Goal: Task Accomplishment & Management: Use online tool/utility

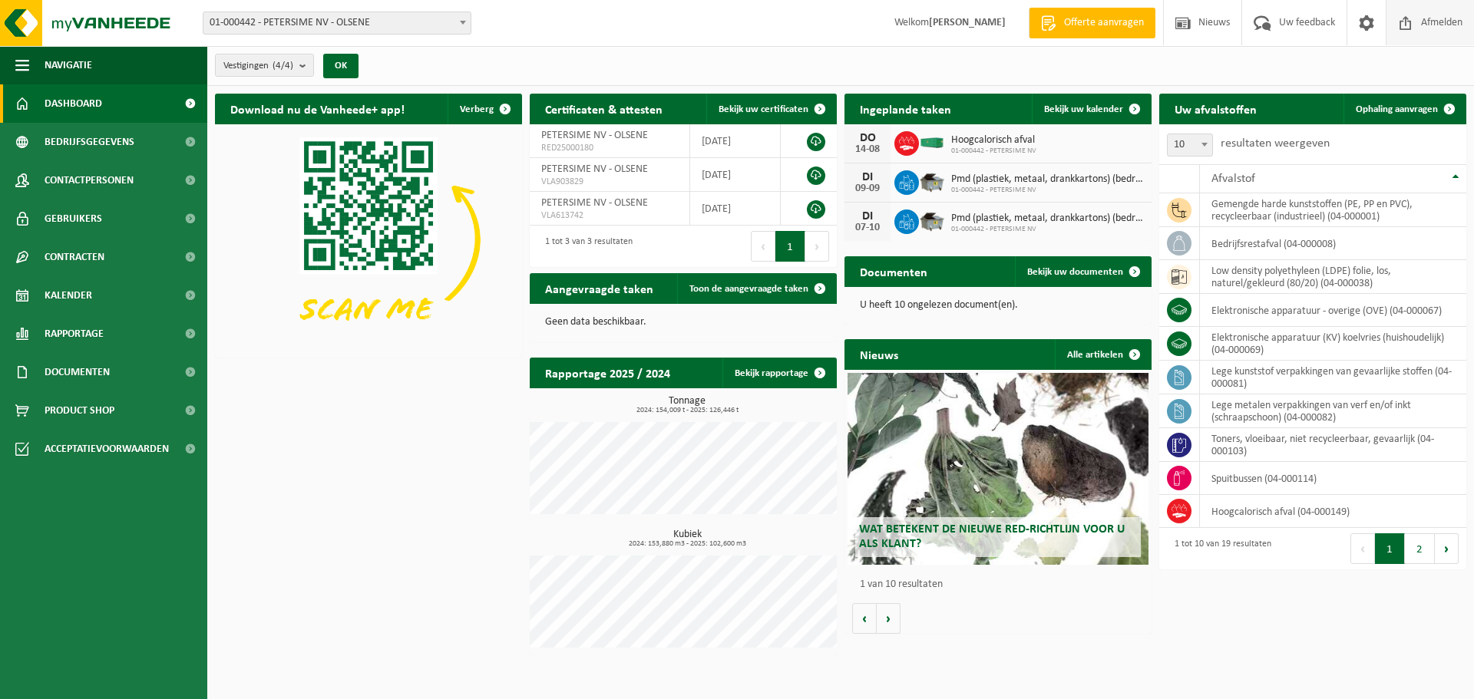
click at [1434, 31] on span "Afmelden" at bounding box center [1441, 22] width 49 height 45
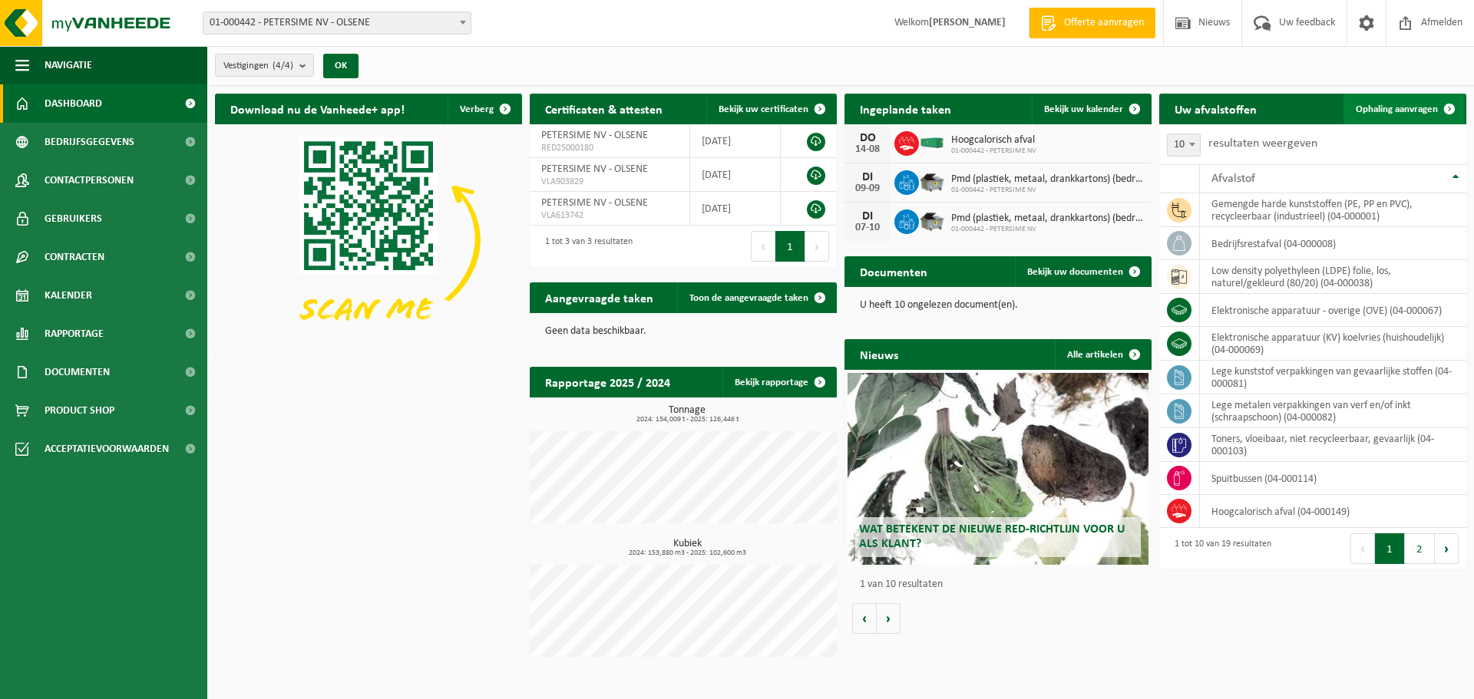
click at [1399, 105] on span "Ophaling aanvragen" at bounding box center [1397, 109] width 82 height 10
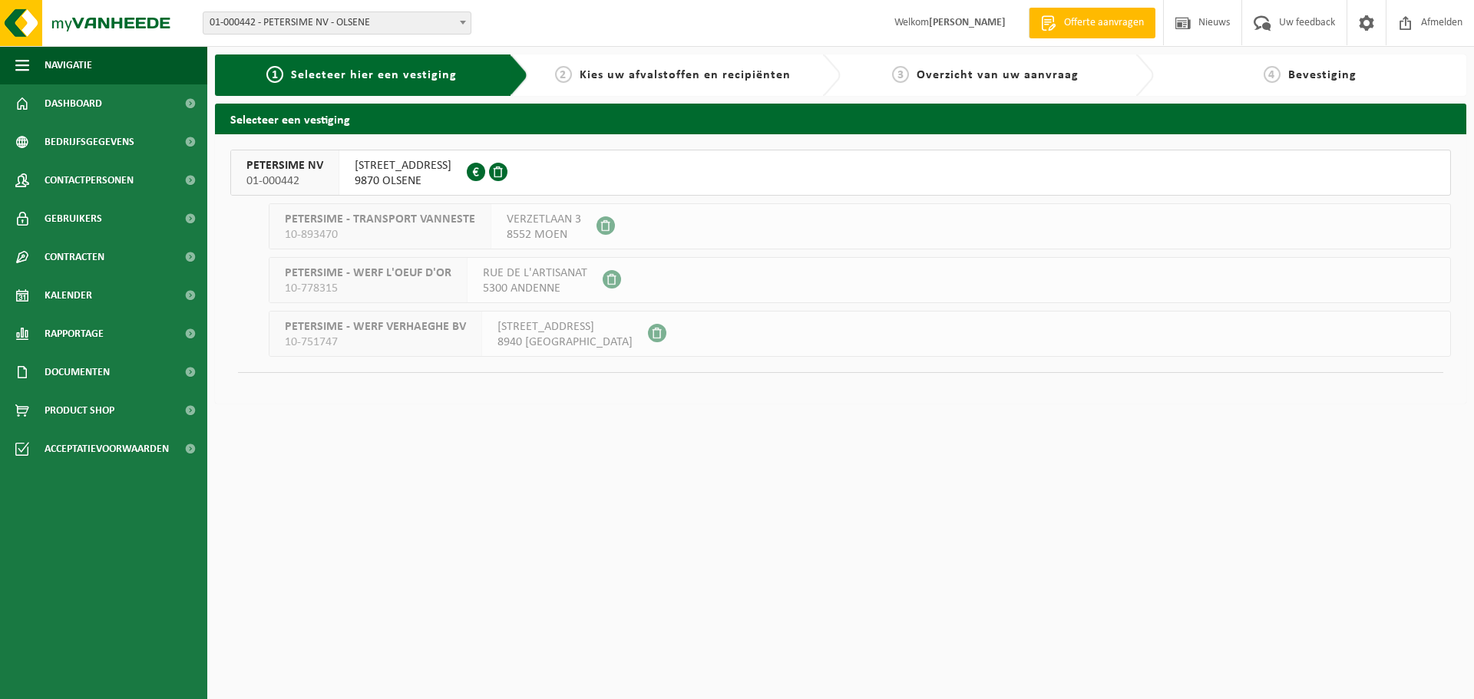
click at [270, 167] on span "PETERSIME NV" at bounding box center [284, 165] width 77 height 15
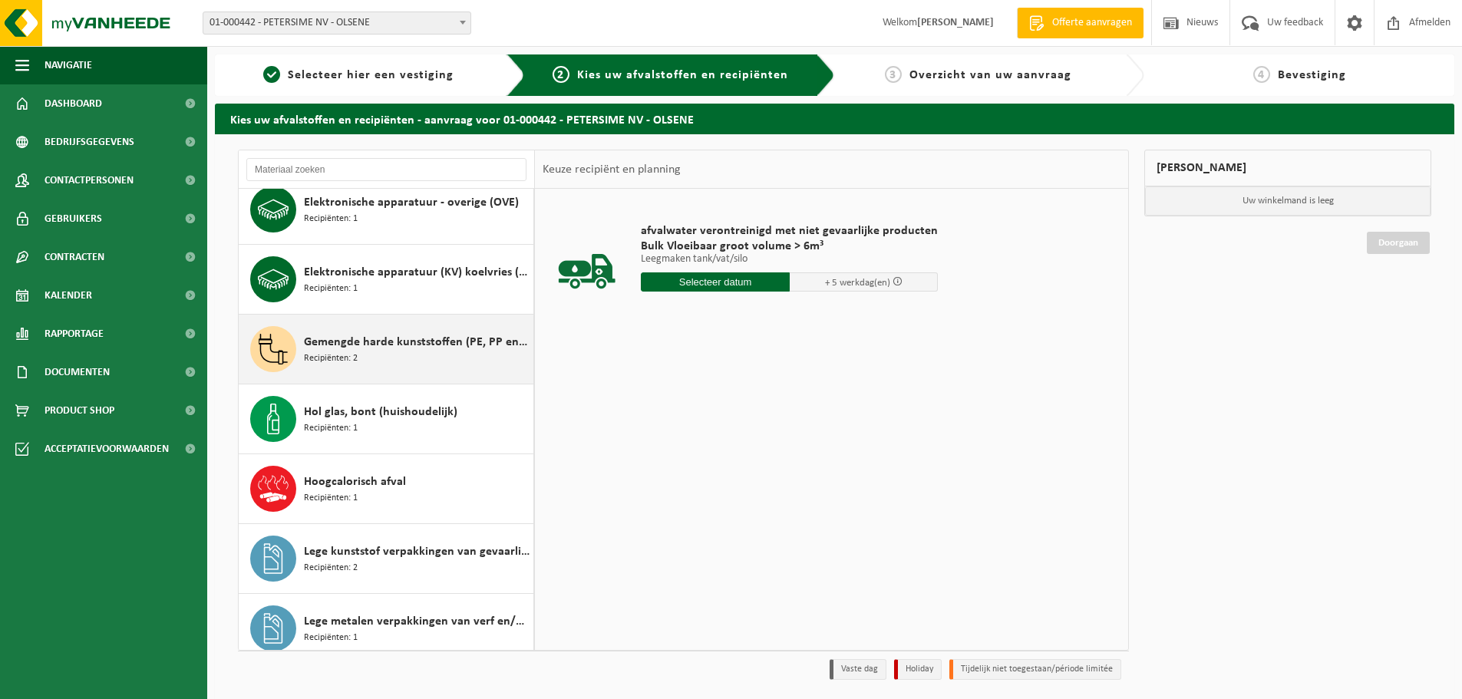
scroll to position [230, 0]
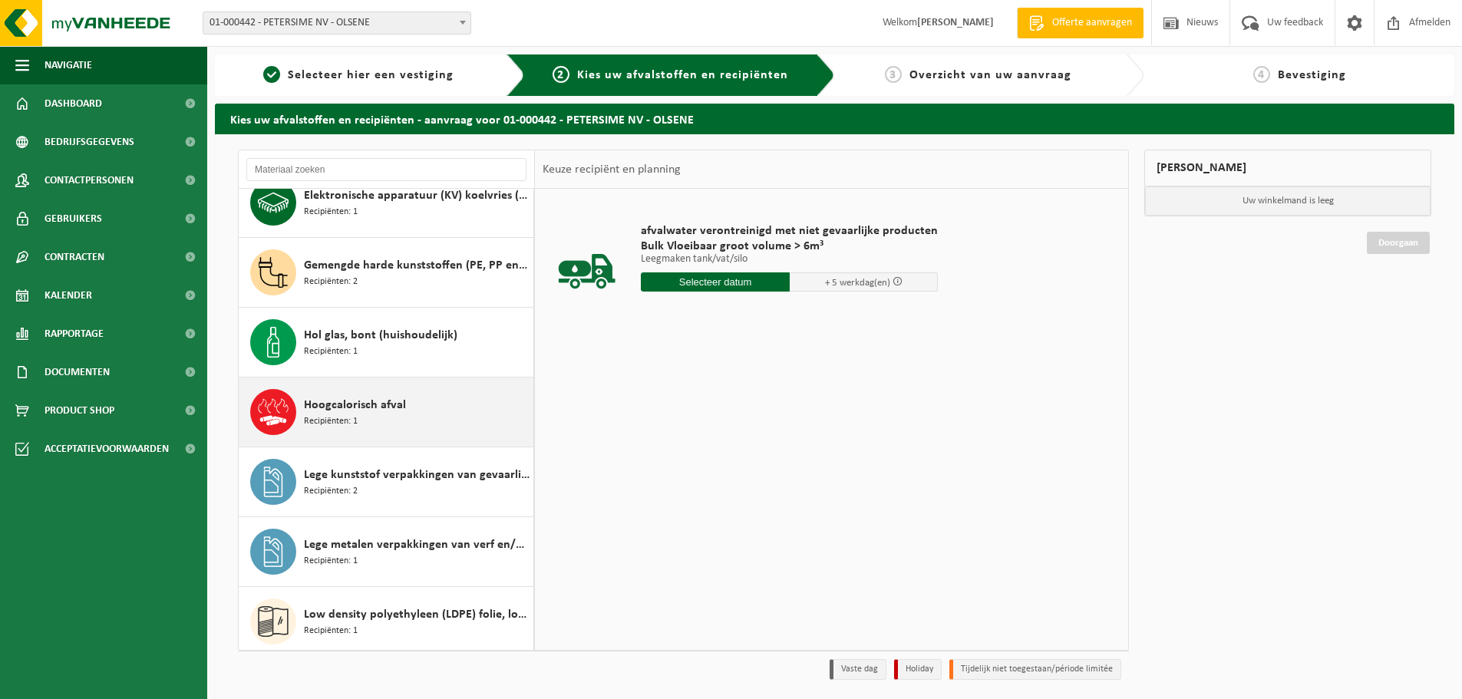
click at [359, 410] on span "Hoogcalorisch afval" at bounding box center [355, 405] width 102 height 18
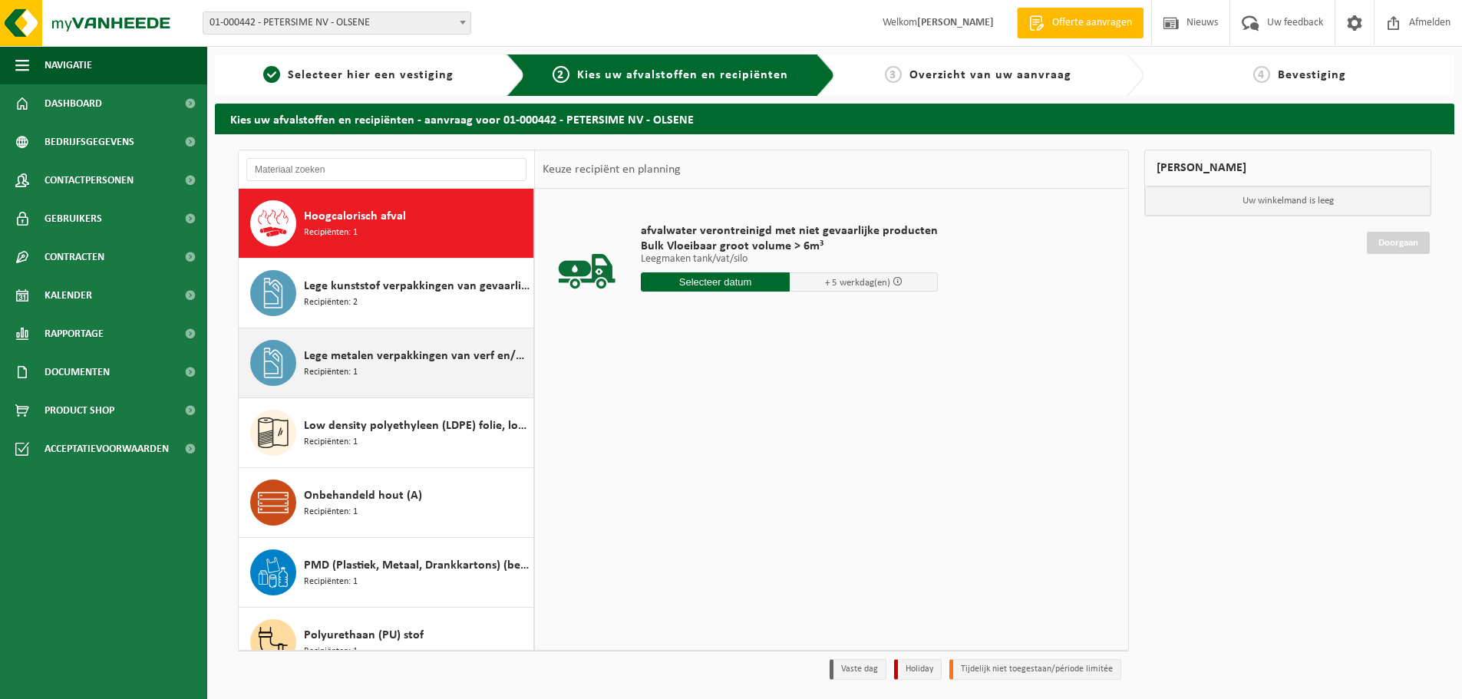
scroll to position [419, 0]
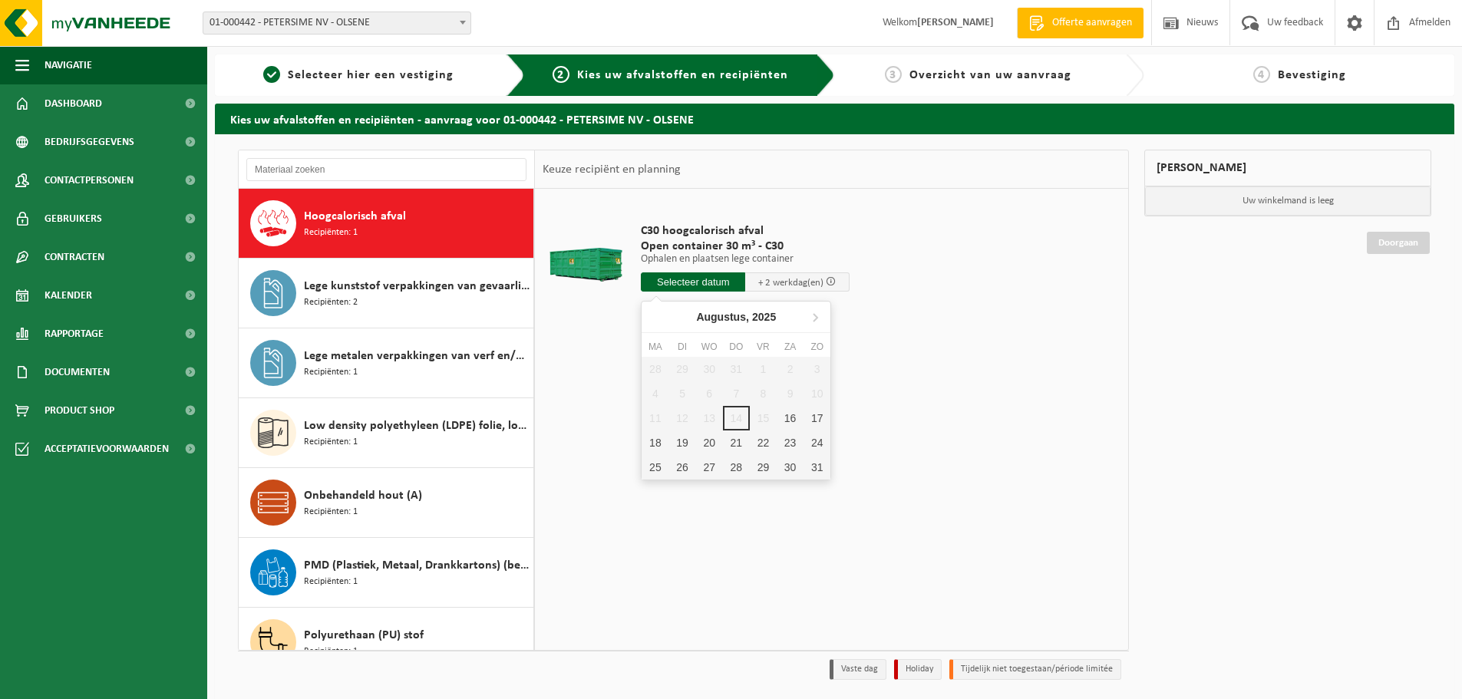
click at [690, 280] on input "text" at bounding box center [693, 282] width 104 height 19
click at [657, 444] on div "18" at bounding box center [655, 443] width 27 height 25
type input "Van 2025-08-18"
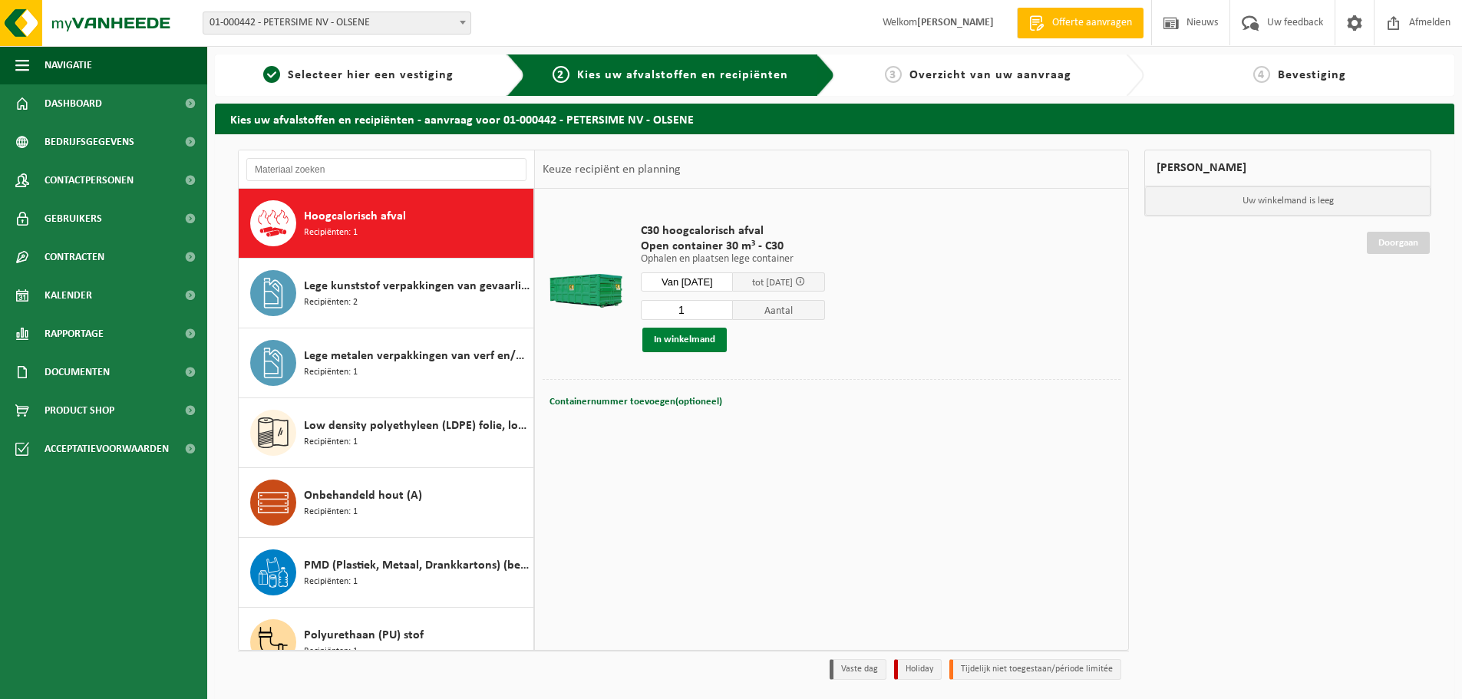
click at [682, 345] on button "In winkelmand" at bounding box center [685, 340] width 84 height 25
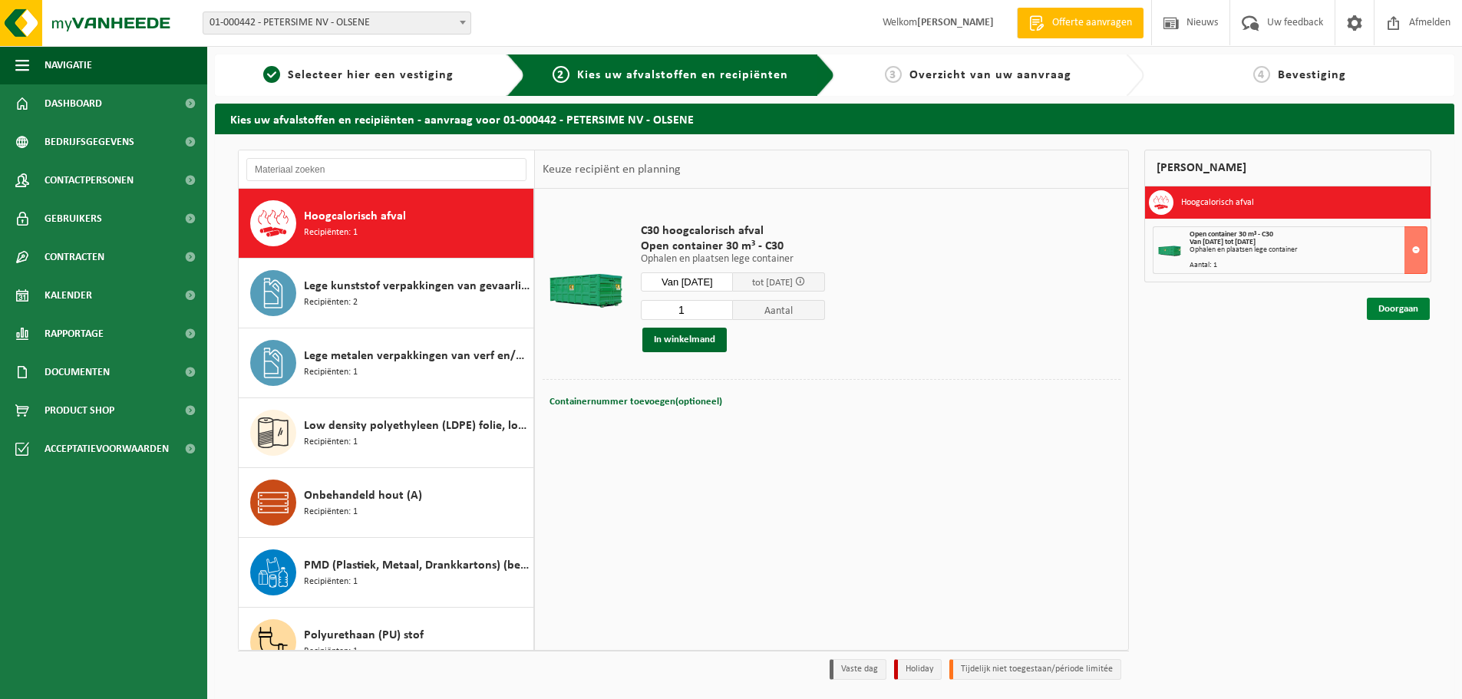
click at [1389, 306] on link "Doorgaan" at bounding box center [1398, 309] width 63 height 22
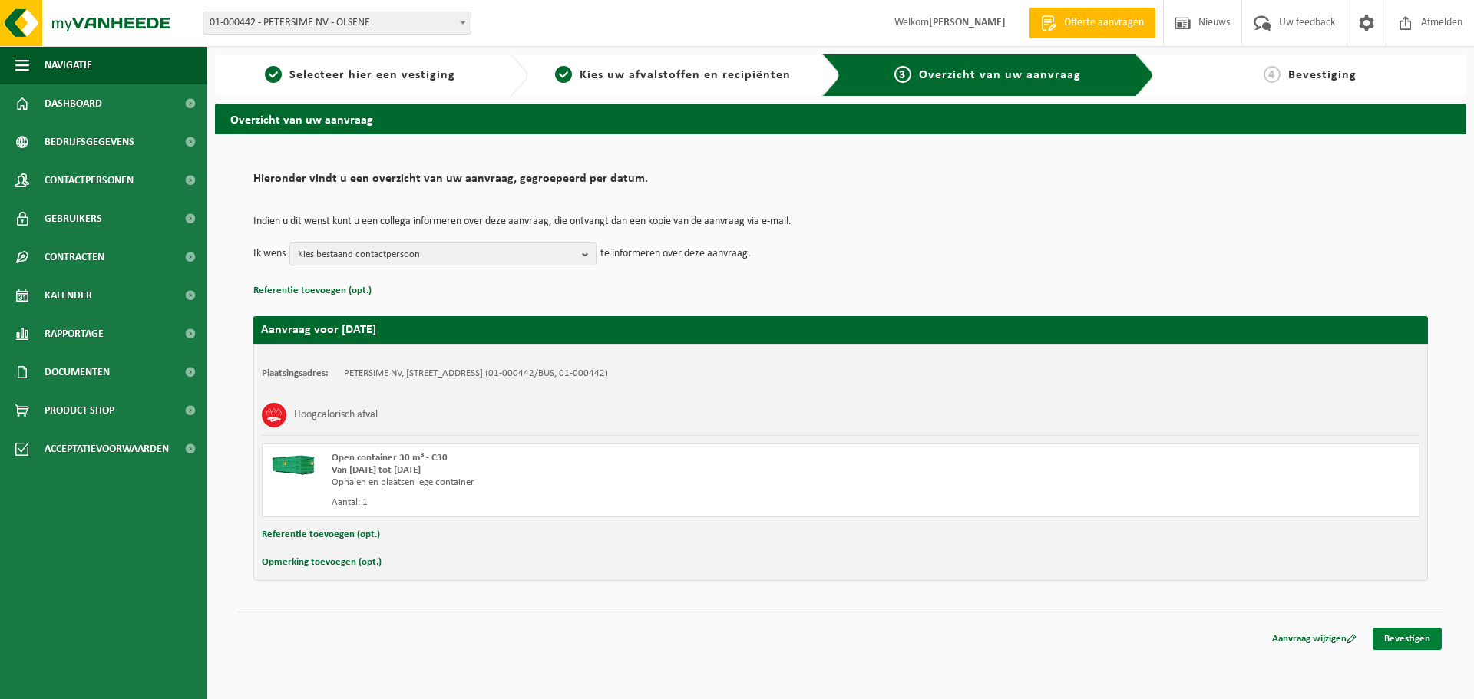
click at [1415, 638] on link "Bevestigen" at bounding box center [1407, 639] width 69 height 22
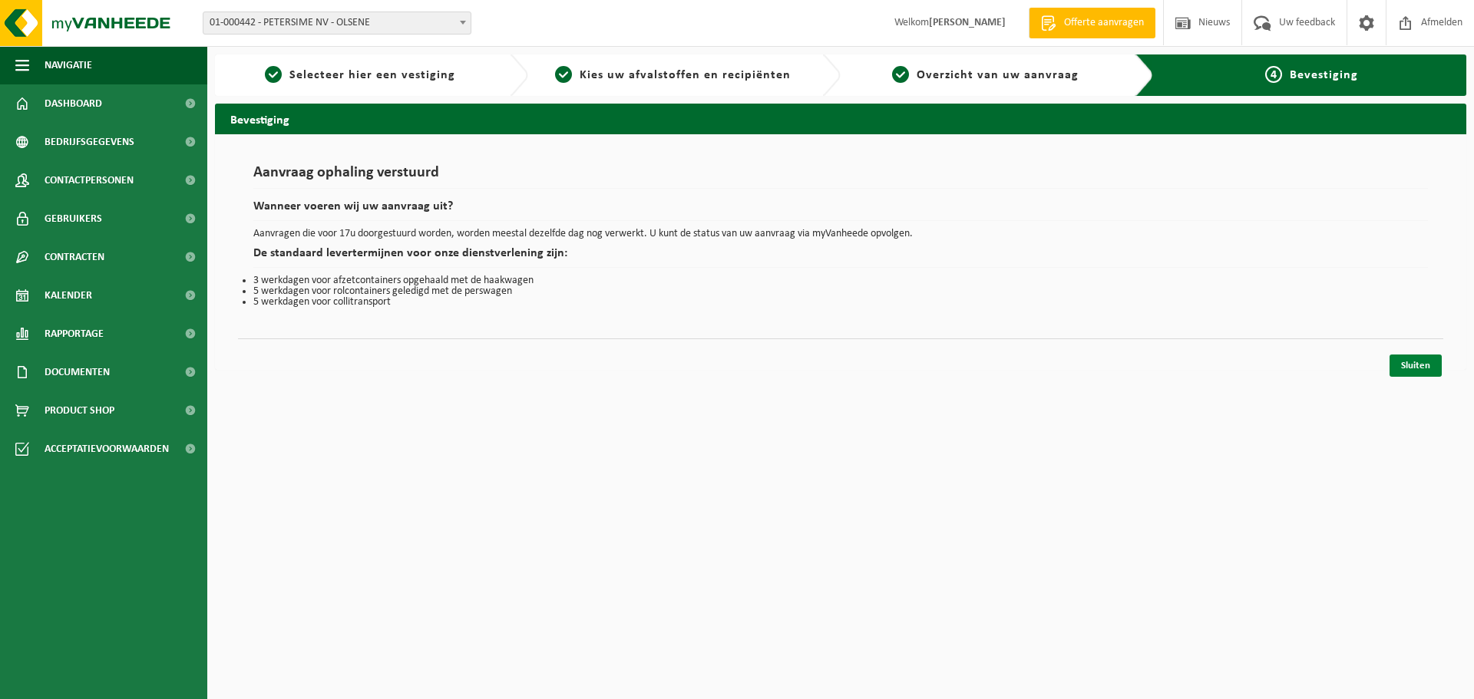
click at [1413, 368] on link "Sluiten" at bounding box center [1416, 366] width 52 height 22
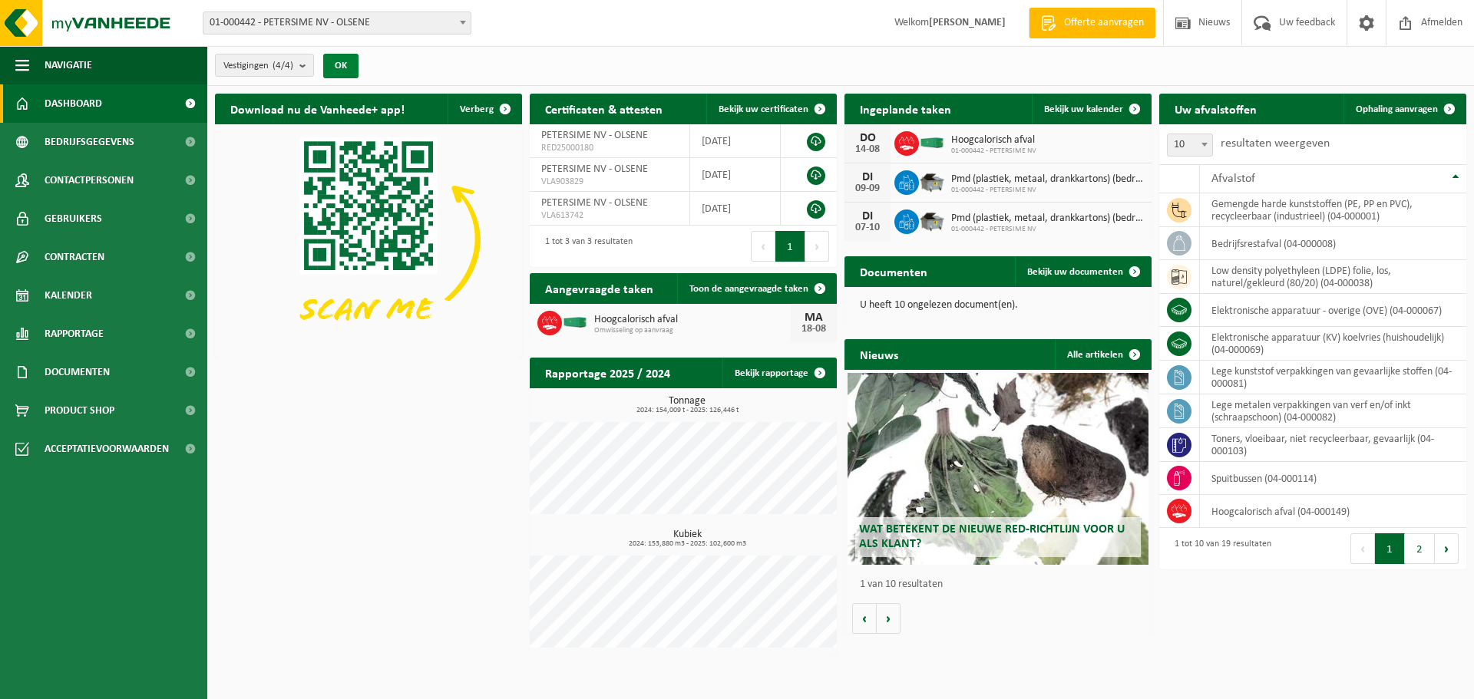
click at [345, 64] on button "OK" at bounding box center [340, 66] width 35 height 25
